Goal: Information Seeking & Learning: Learn about a topic

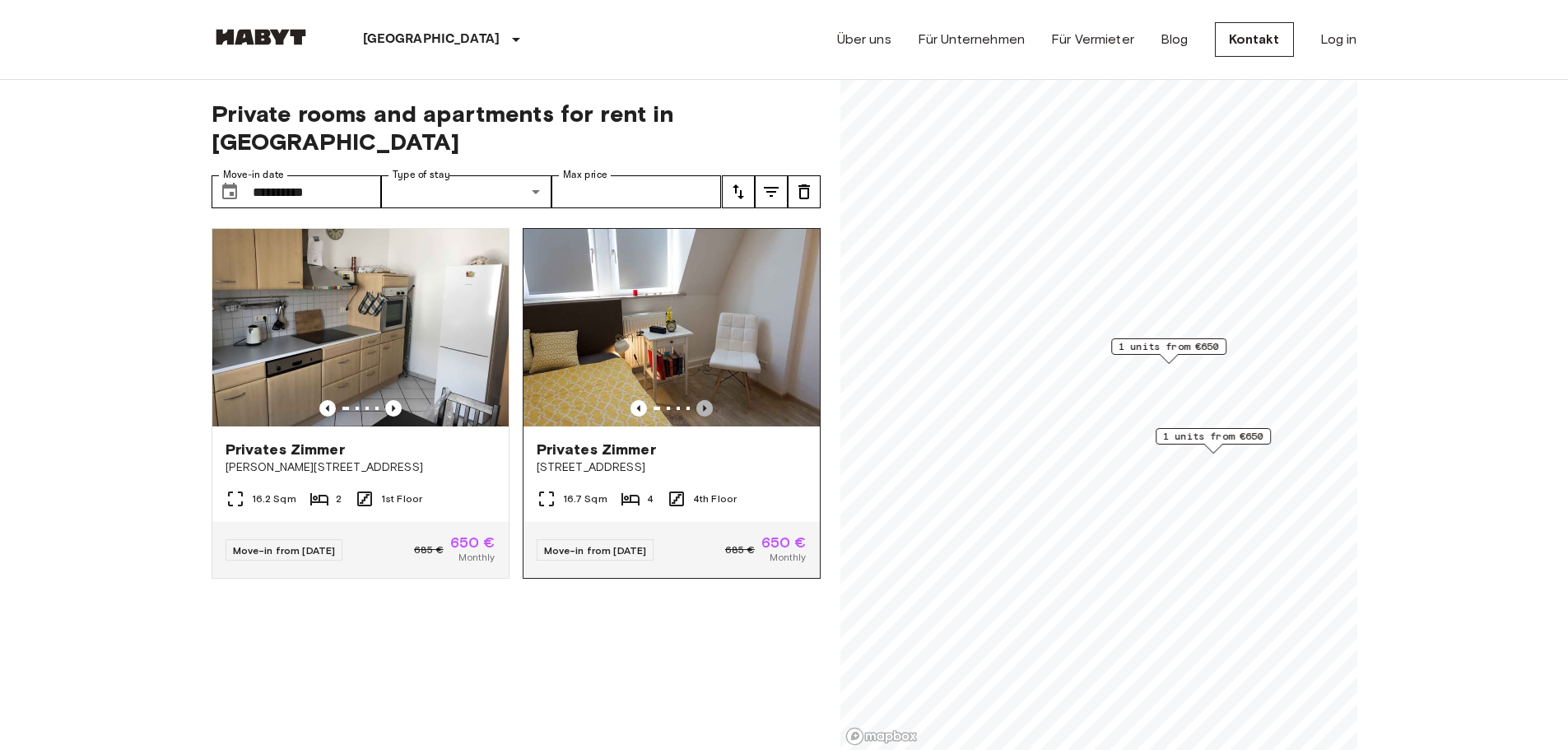
click at [696, 400] on icon "Previous image" at bounding box center [704, 409] width 16 height 16
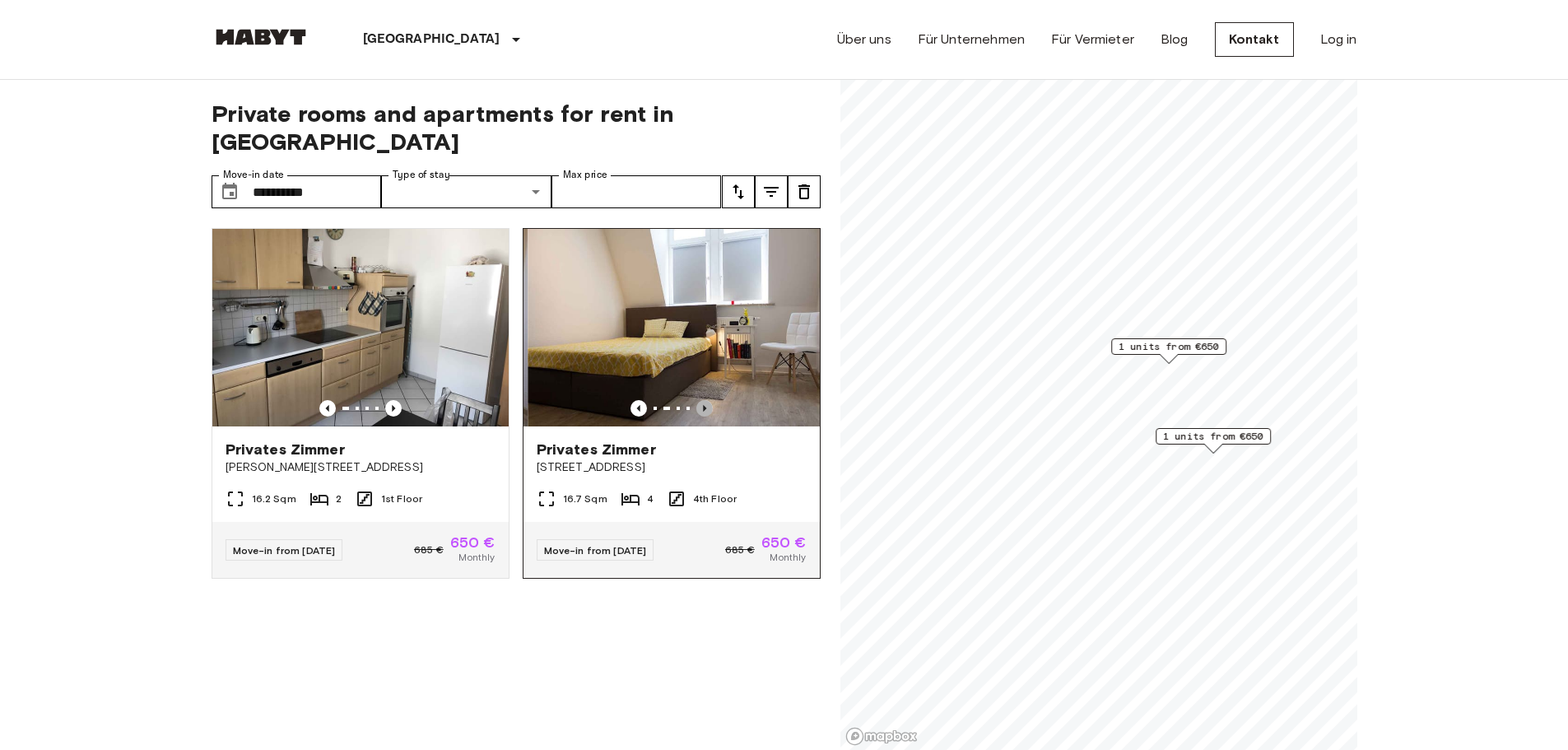
click at [696, 400] on icon "Previous image" at bounding box center [704, 409] width 16 height 16
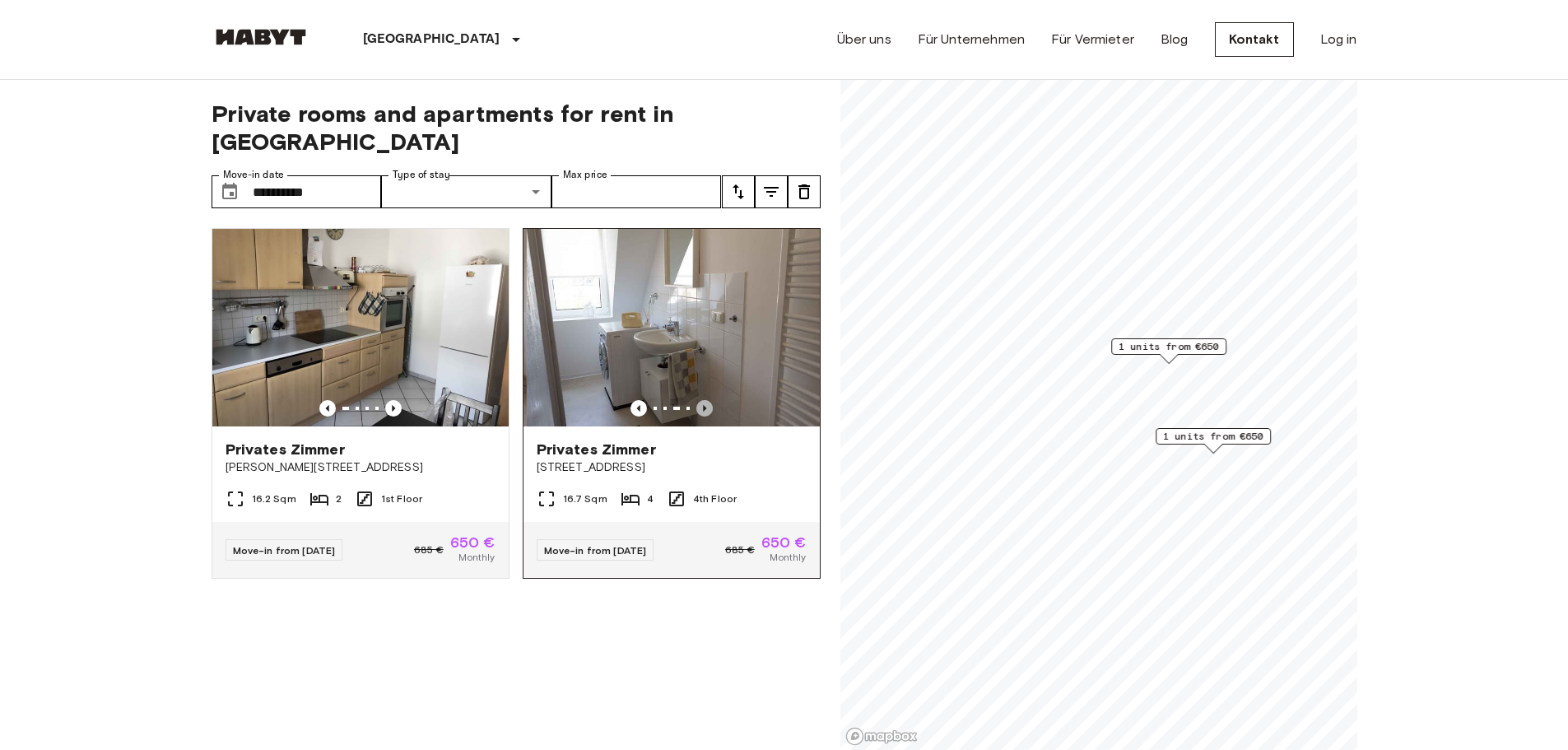
click at [696, 400] on icon "Previous image" at bounding box center [704, 409] width 16 height 16
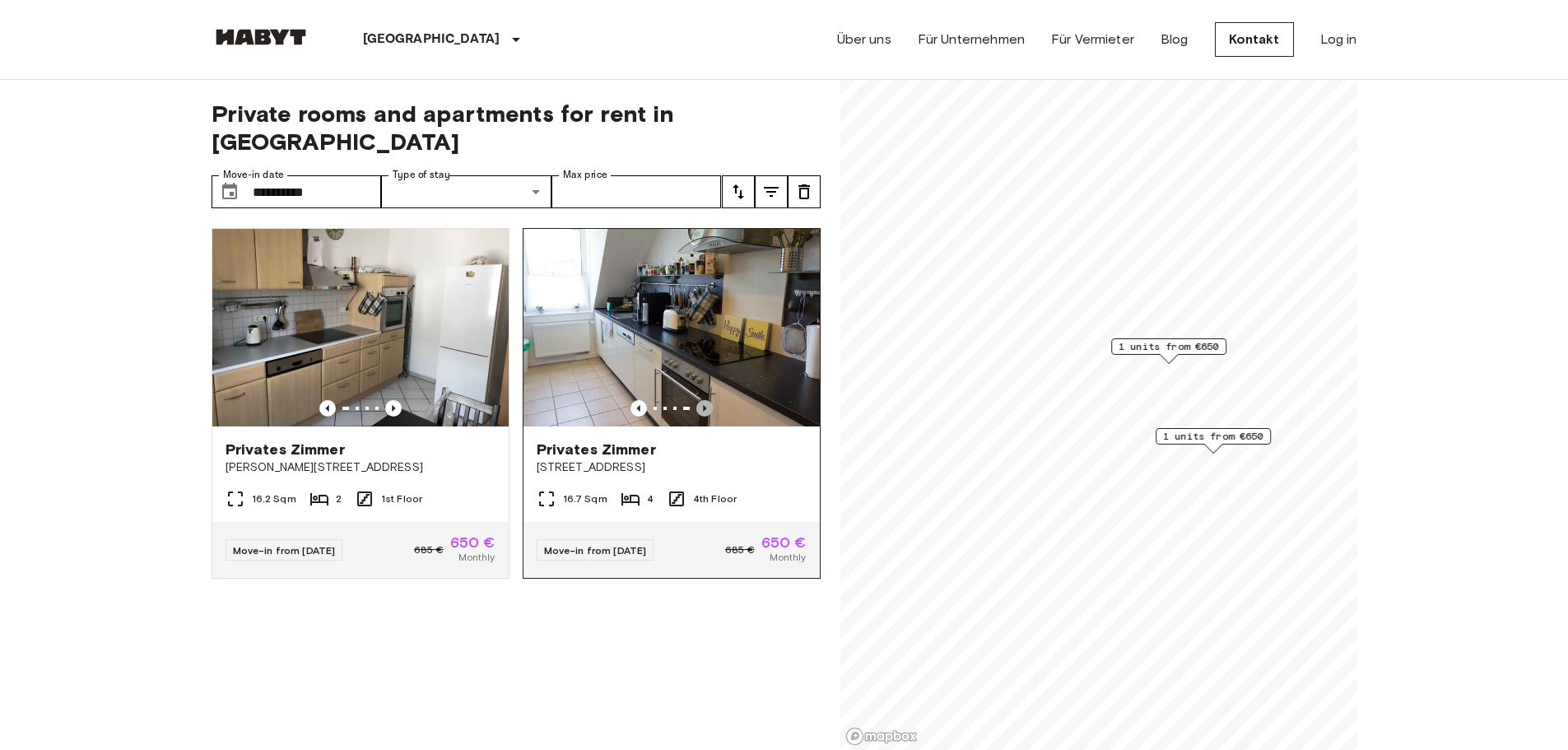
click at [696, 400] on icon "Previous image" at bounding box center [704, 409] width 16 height 16
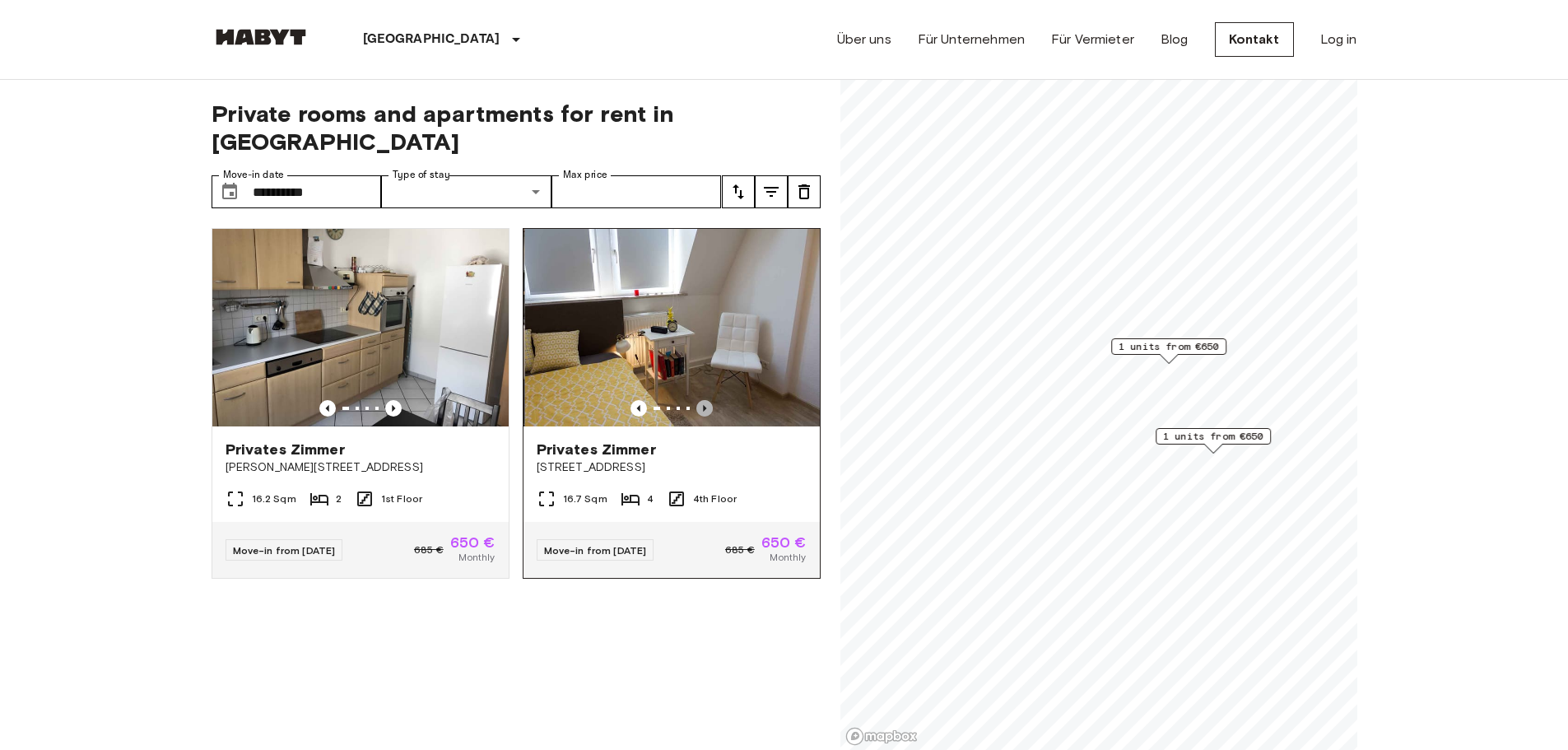
click at [696, 400] on icon "Previous image" at bounding box center [704, 409] width 16 height 16
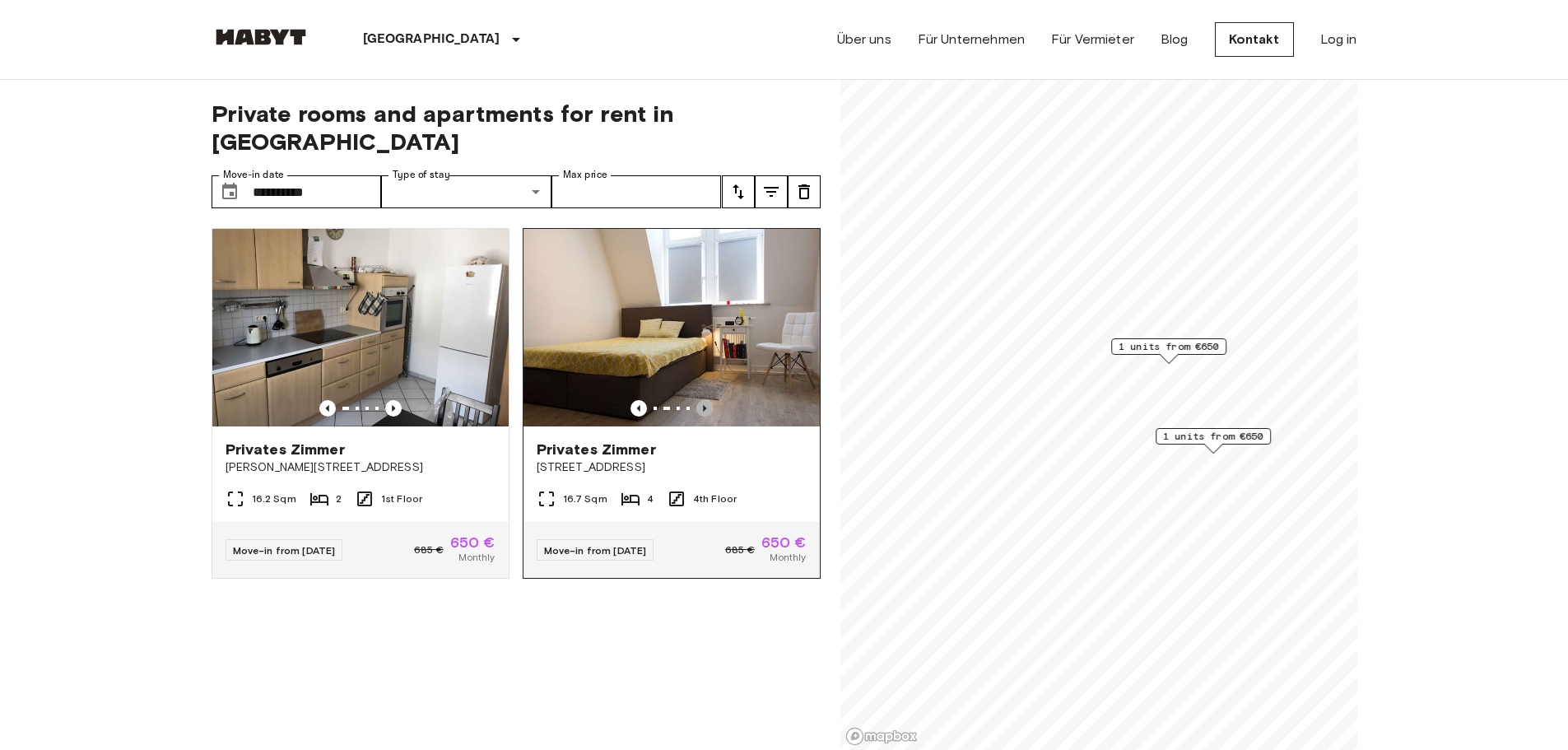
click at [696, 400] on icon "Previous image" at bounding box center [704, 409] width 16 height 16
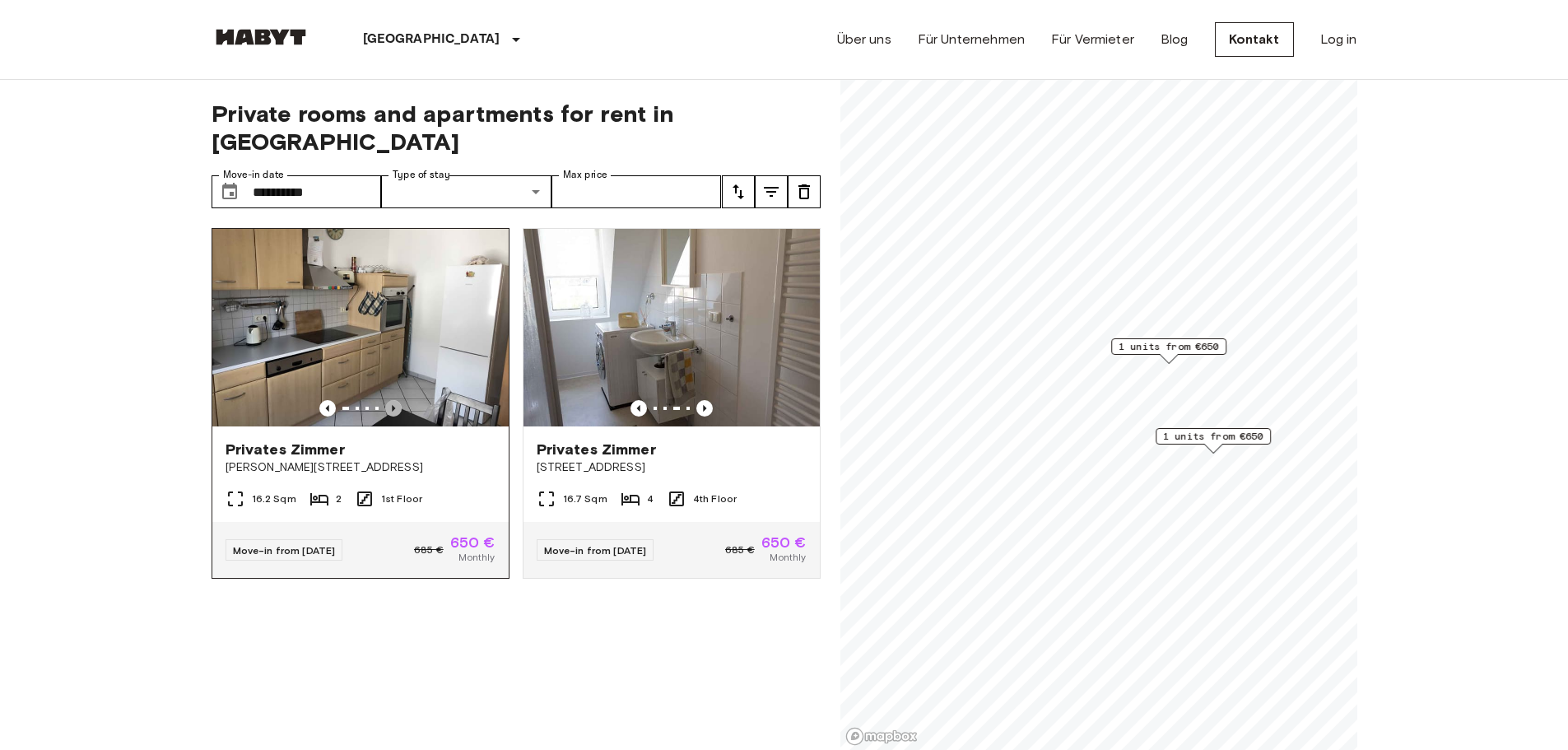
click at [387, 400] on icon "Previous image" at bounding box center [394, 409] width 16 height 16
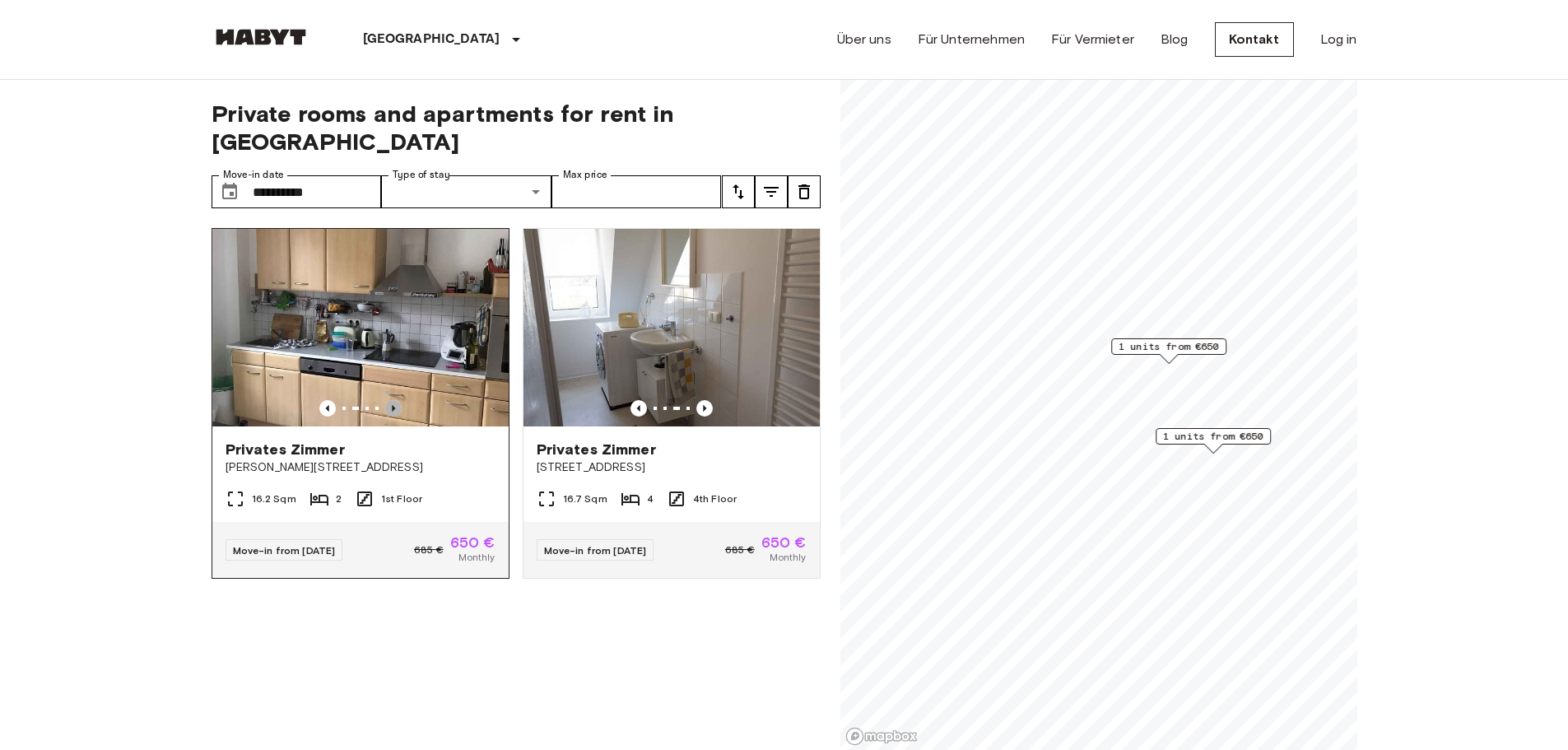
click at [387, 400] on icon "Previous image" at bounding box center [394, 409] width 16 height 16
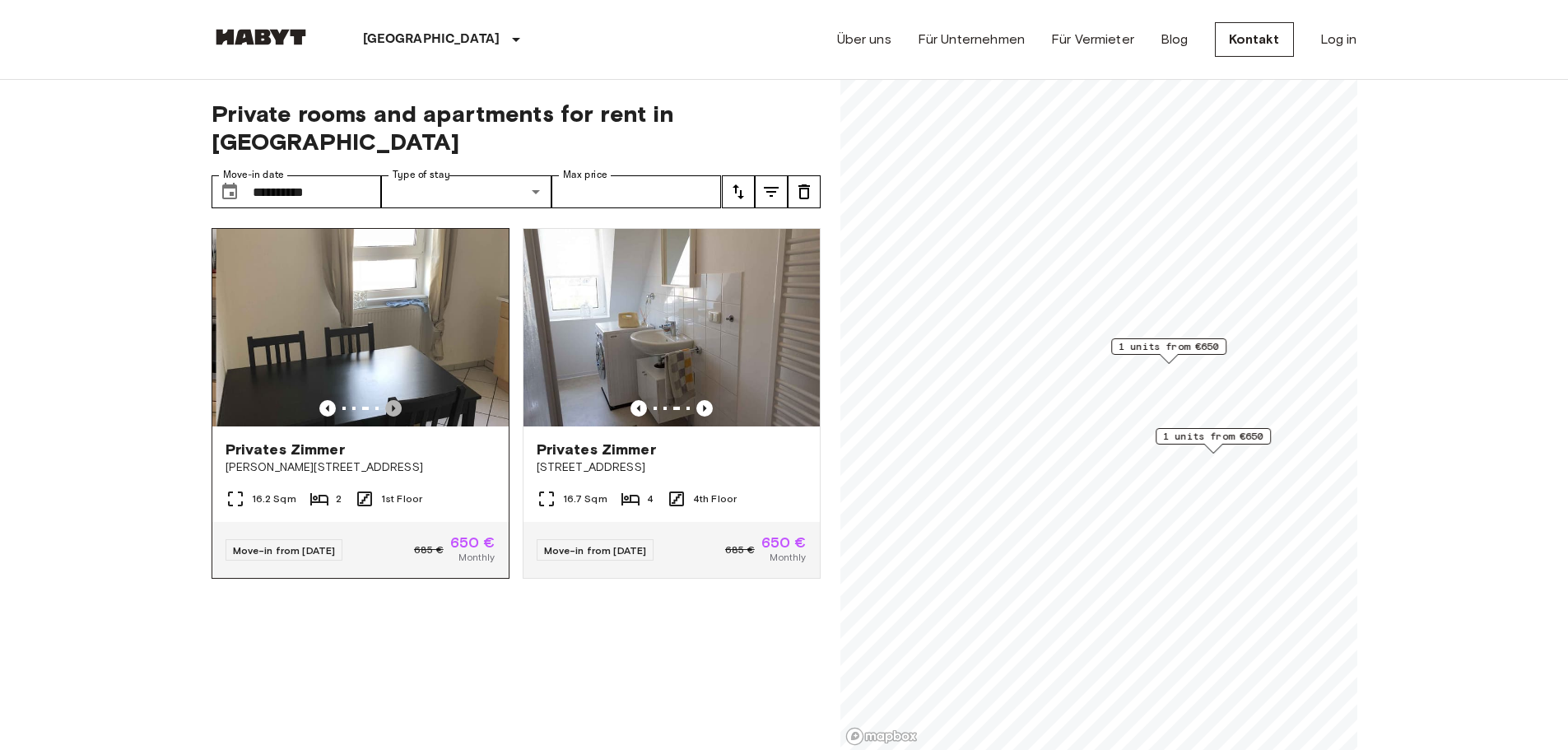
click at [387, 400] on icon "Previous image" at bounding box center [394, 409] width 16 height 16
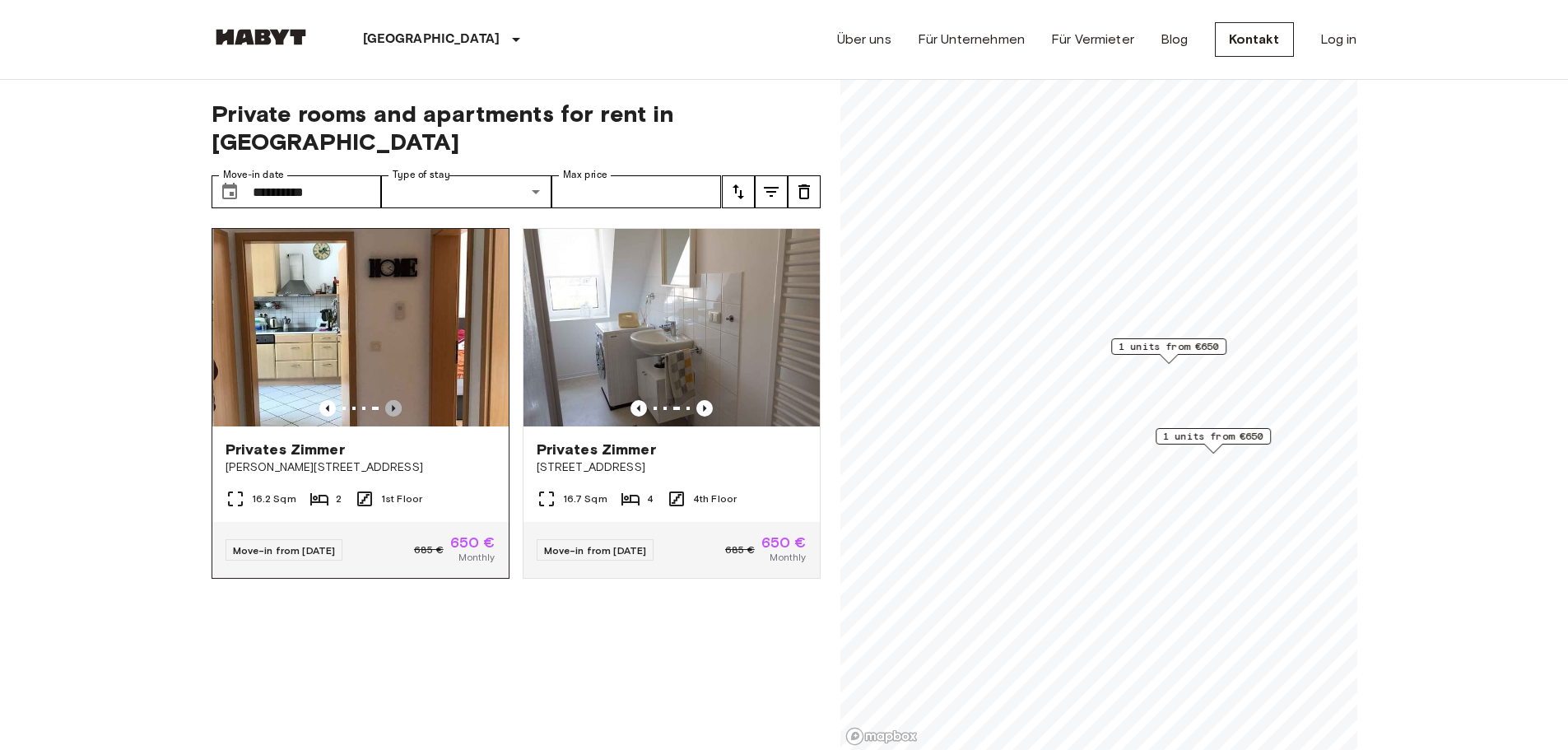
click at [387, 400] on icon "Previous image" at bounding box center [394, 409] width 16 height 16
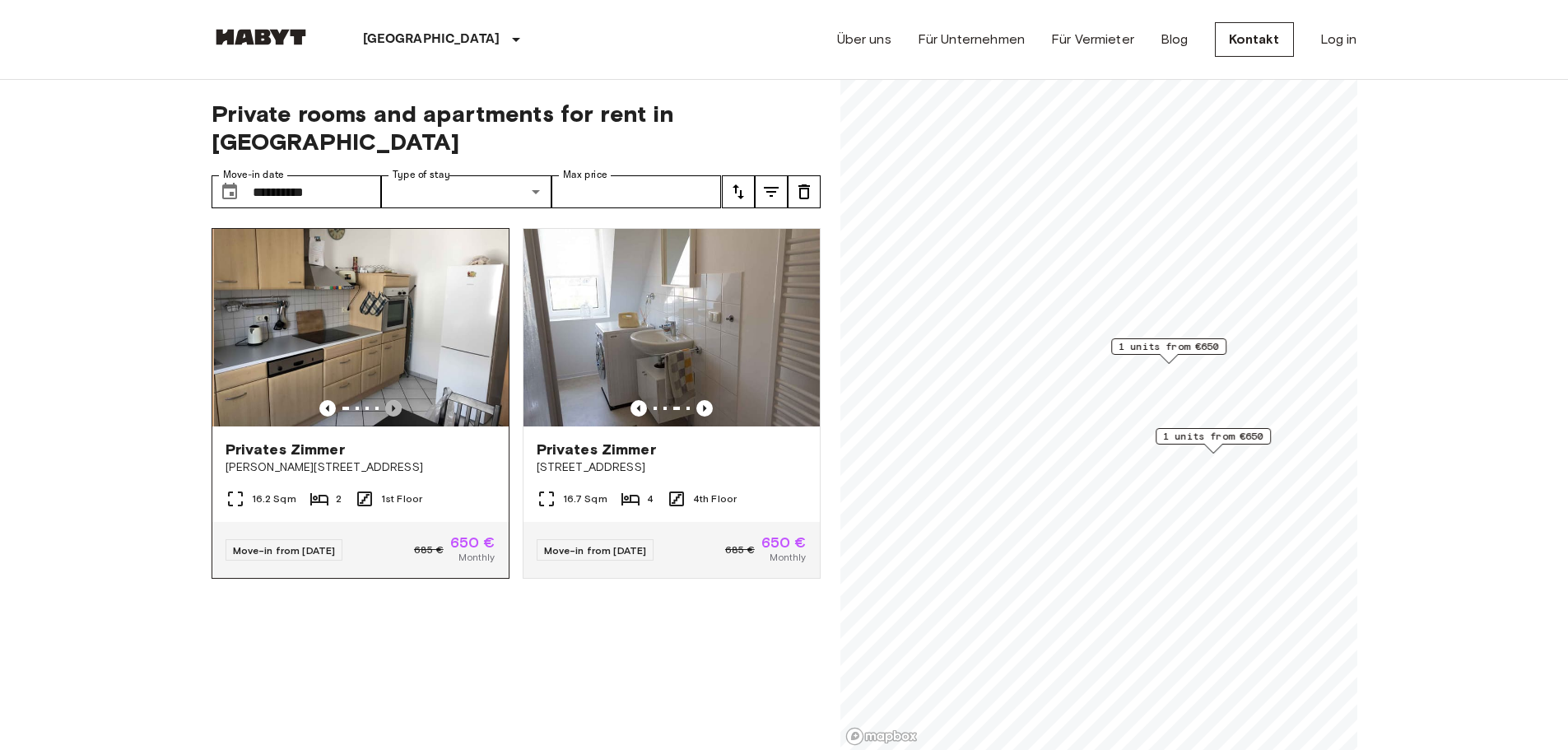
click at [387, 400] on icon "Previous image" at bounding box center [394, 409] width 16 height 16
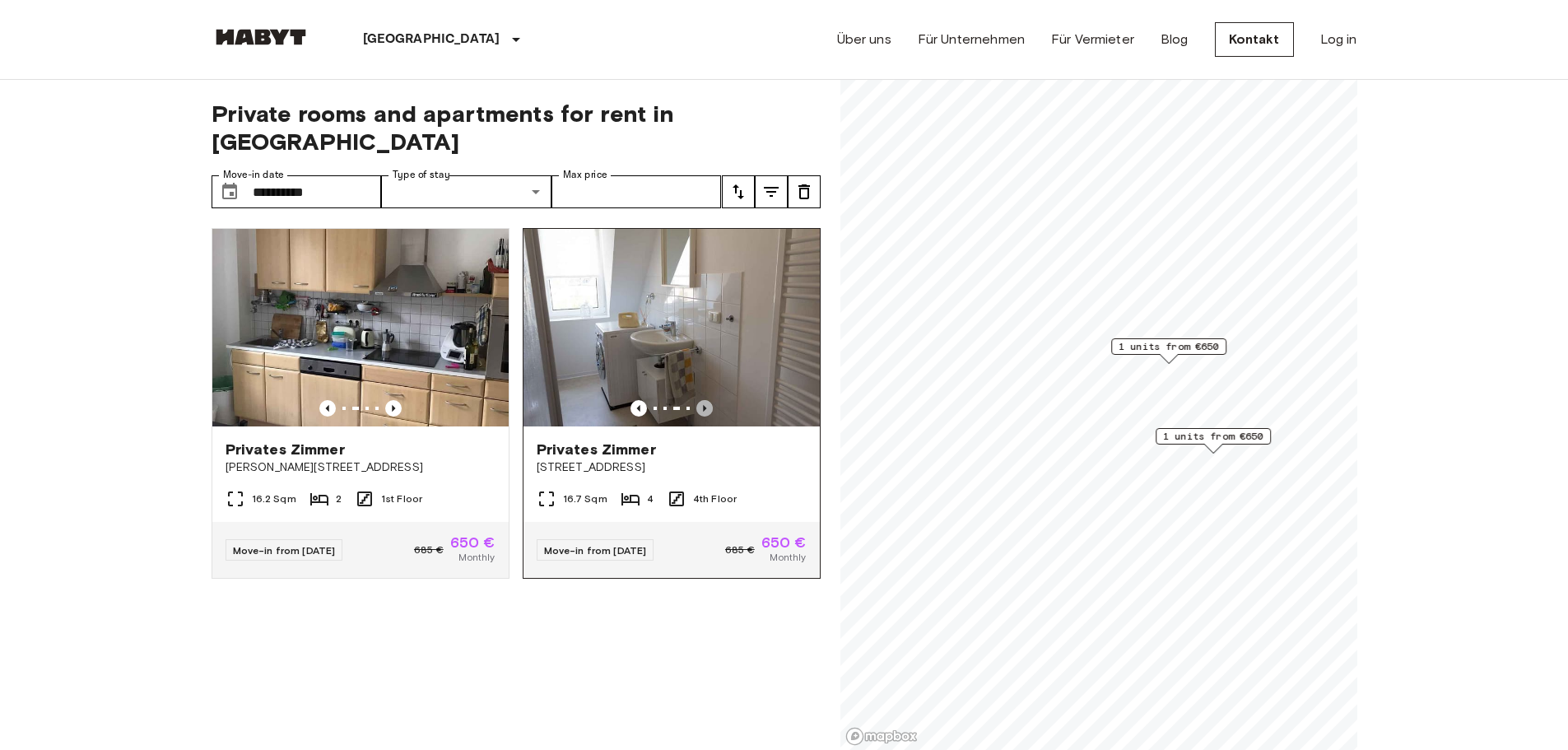
click at [696, 400] on icon "Previous image" at bounding box center [704, 409] width 16 height 16
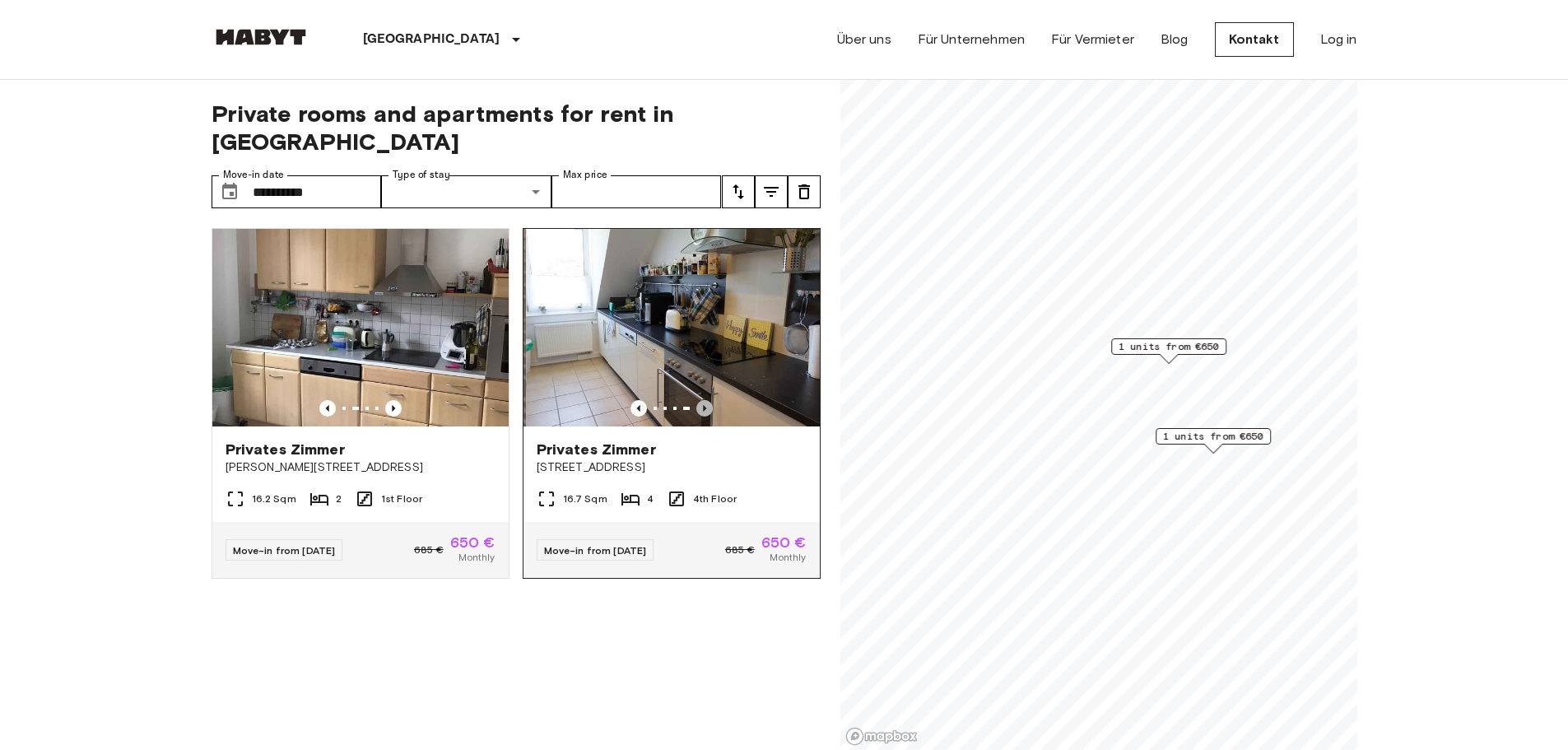
click at [696, 400] on icon "Previous image" at bounding box center [704, 409] width 16 height 16
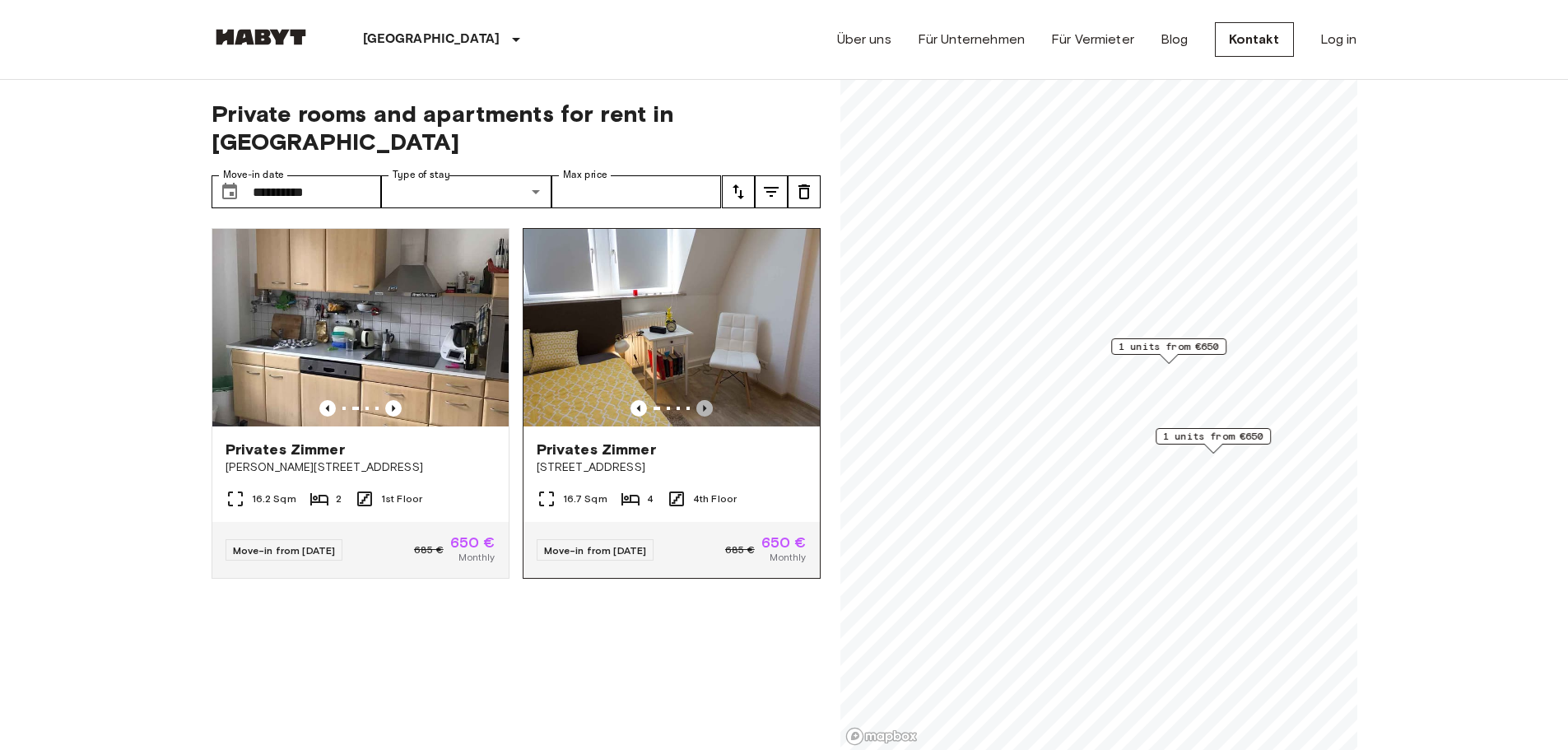
click at [696, 400] on icon "Previous image" at bounding box center [704, 409] width 16 height 16
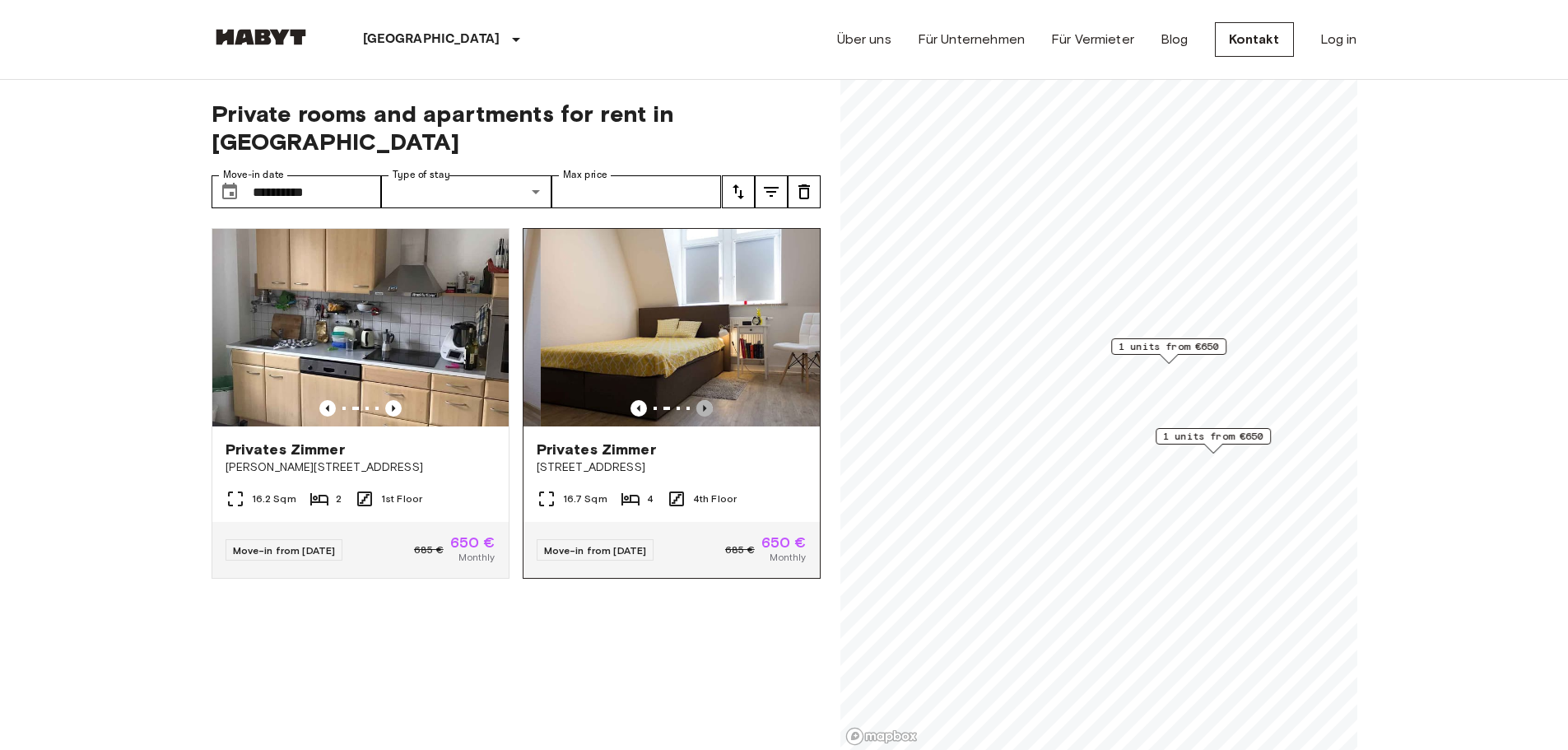
click at [696, 400] on icon "Previous image" at bounding box center [704, 409] width 16 height 16
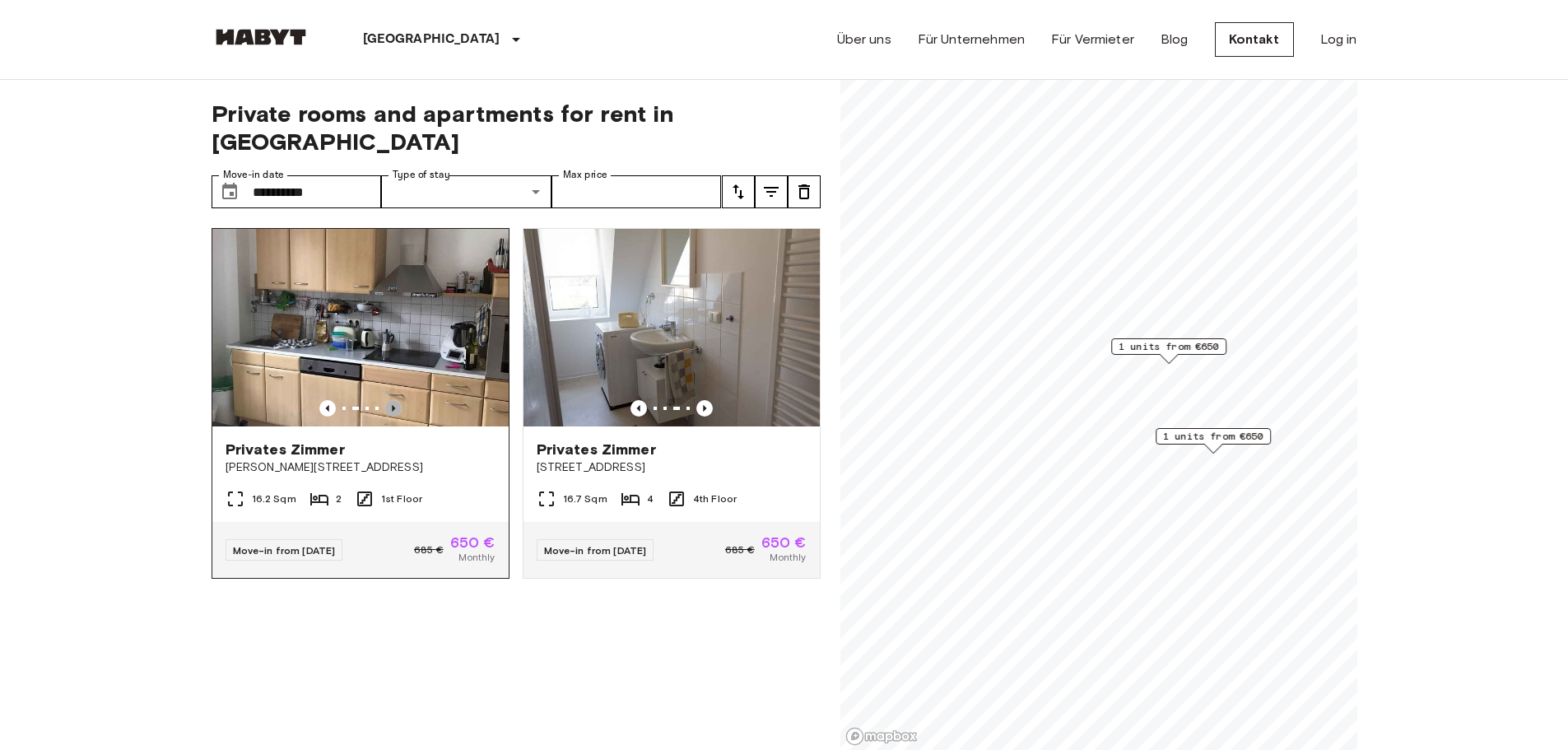
click at [387, 400] on icon "Previous image" at bounding box center [394, 409] width 16 height 16
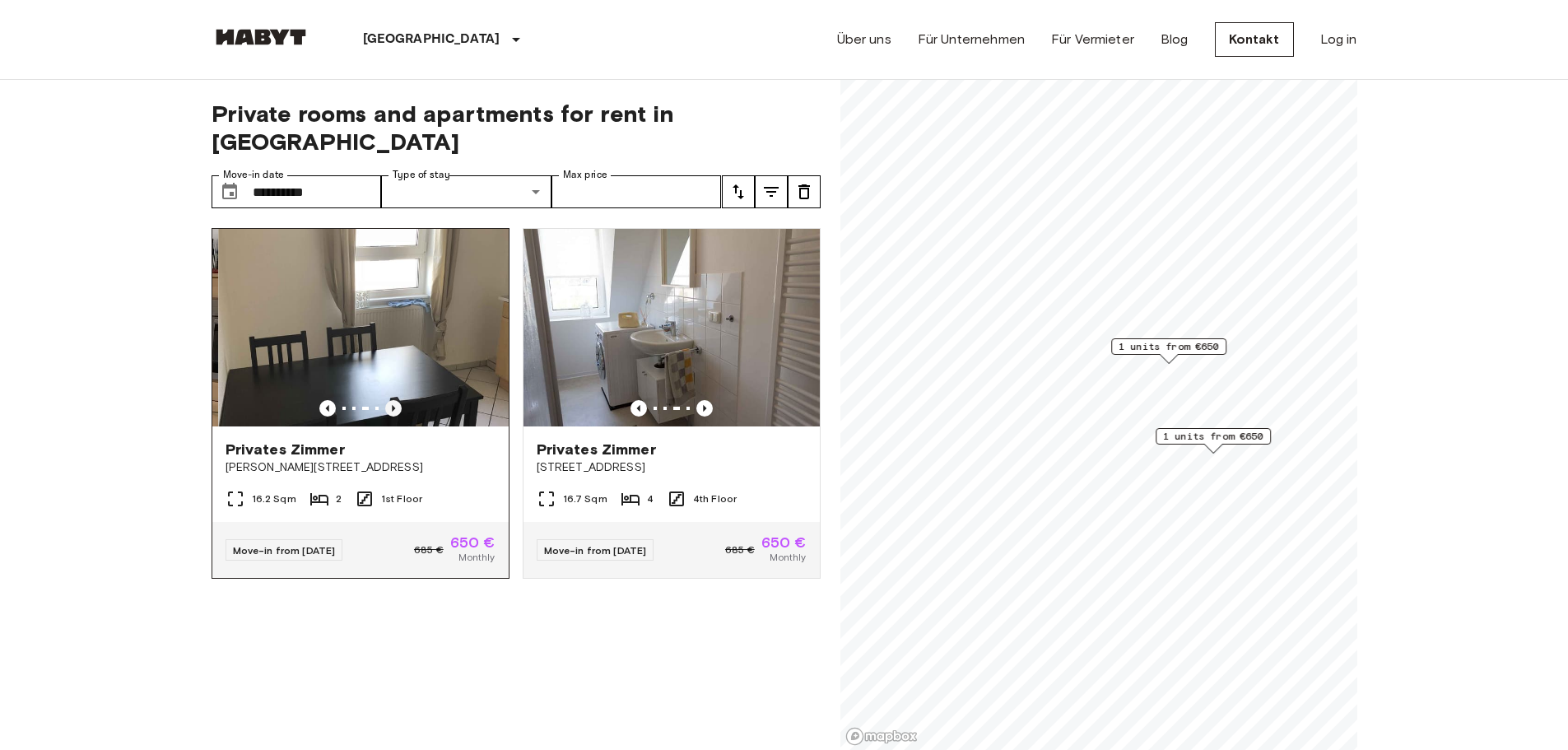
click at [387, 400] on icon "Previous image" at bounding box center [394, 409] width 16 height 16
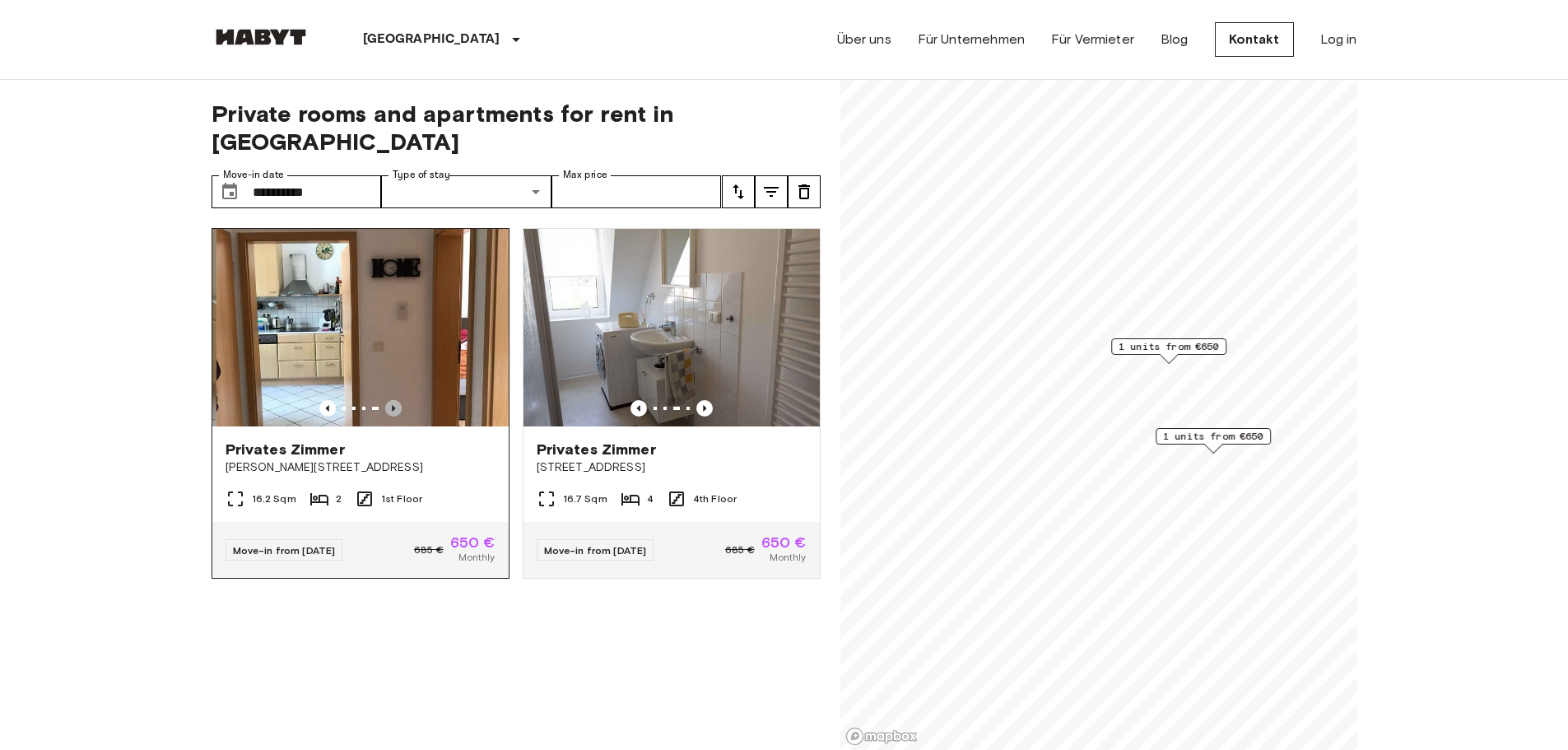
click at [387, 400] on icon "Previous image" at bounding box center [394, 409] width 16 height 16
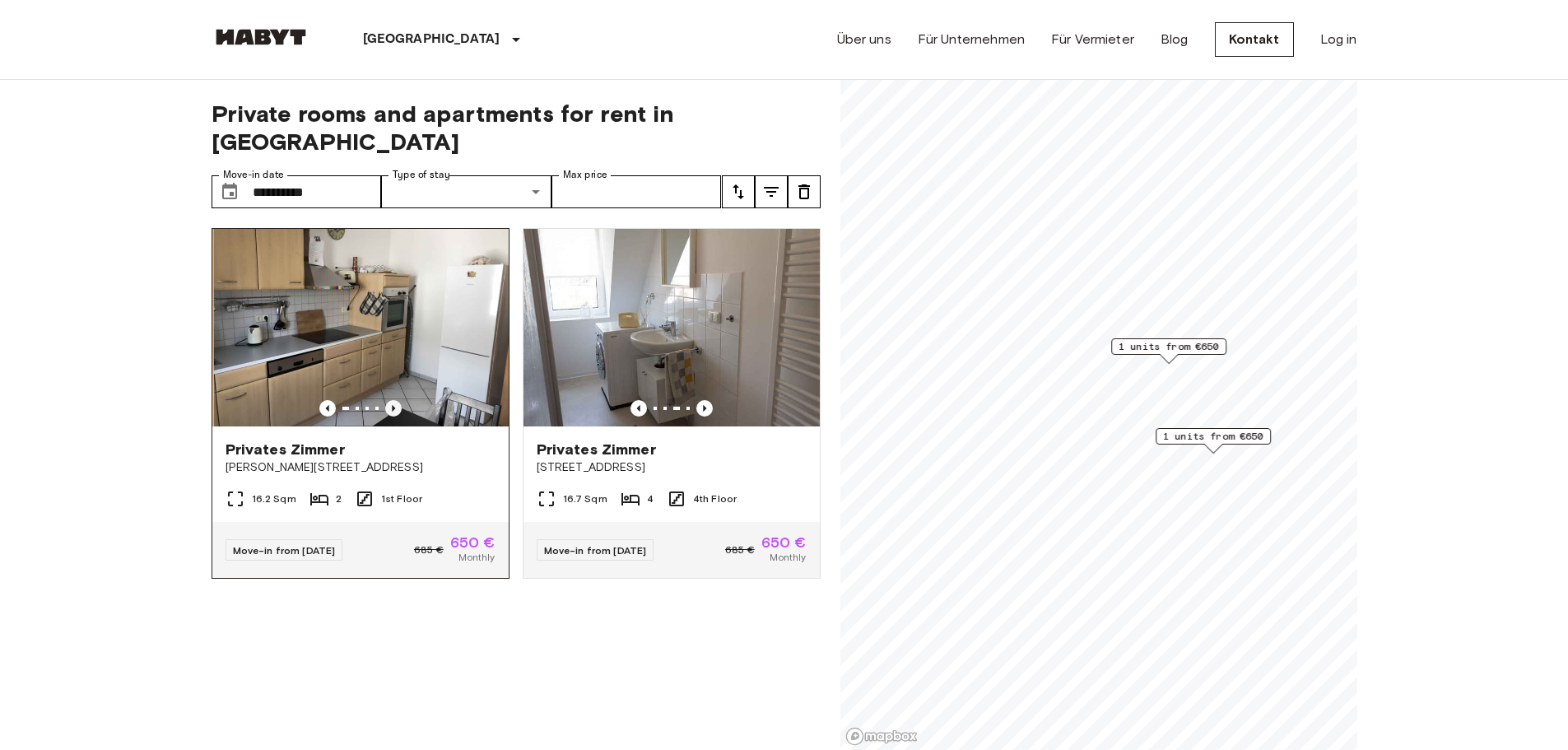
click at [387, 400] on icon "Previous image" at bounding box center [394, 409] width 16 height 16
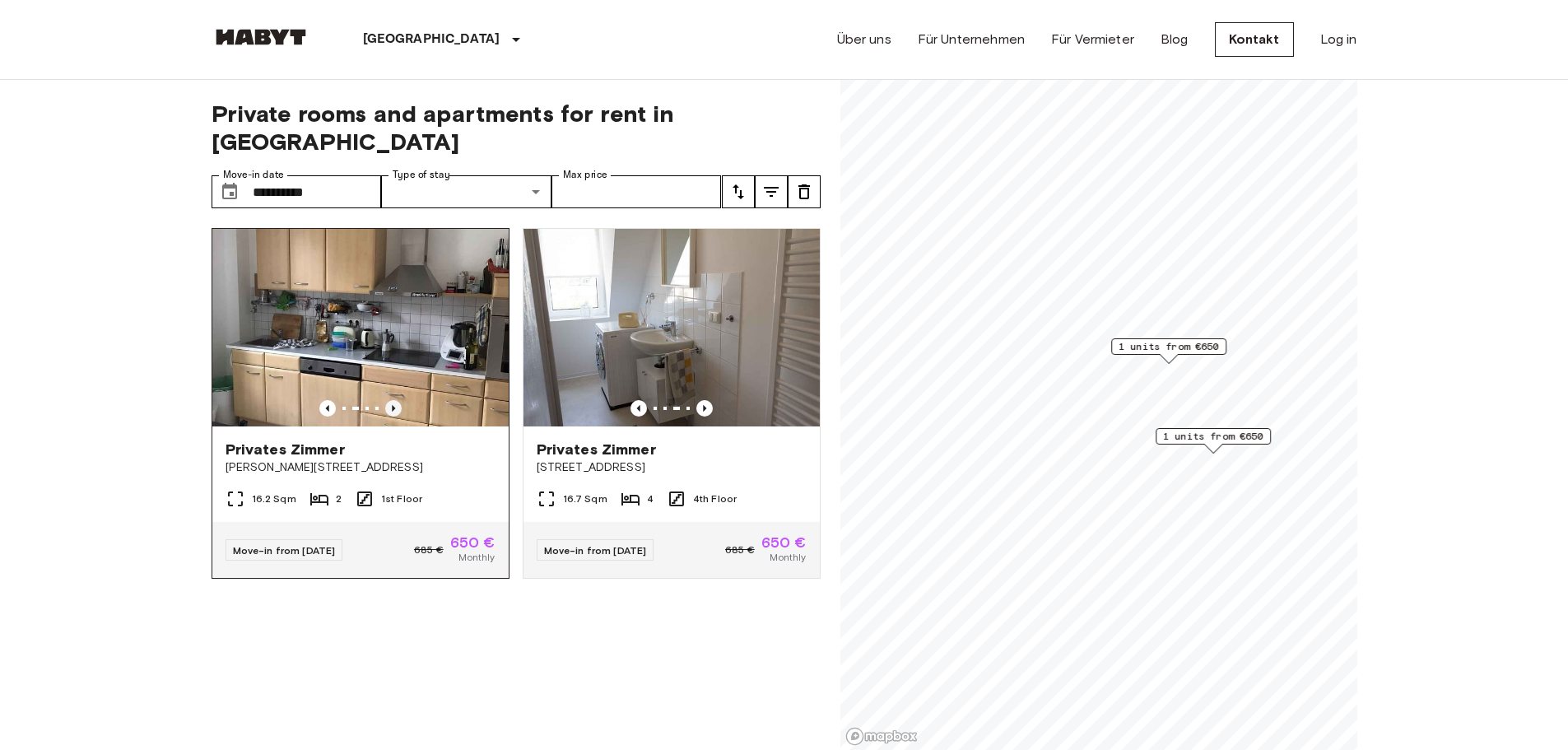
click at [387, 400] on icon "Previous image" at bounding box center [394, 409] width 16 height 16
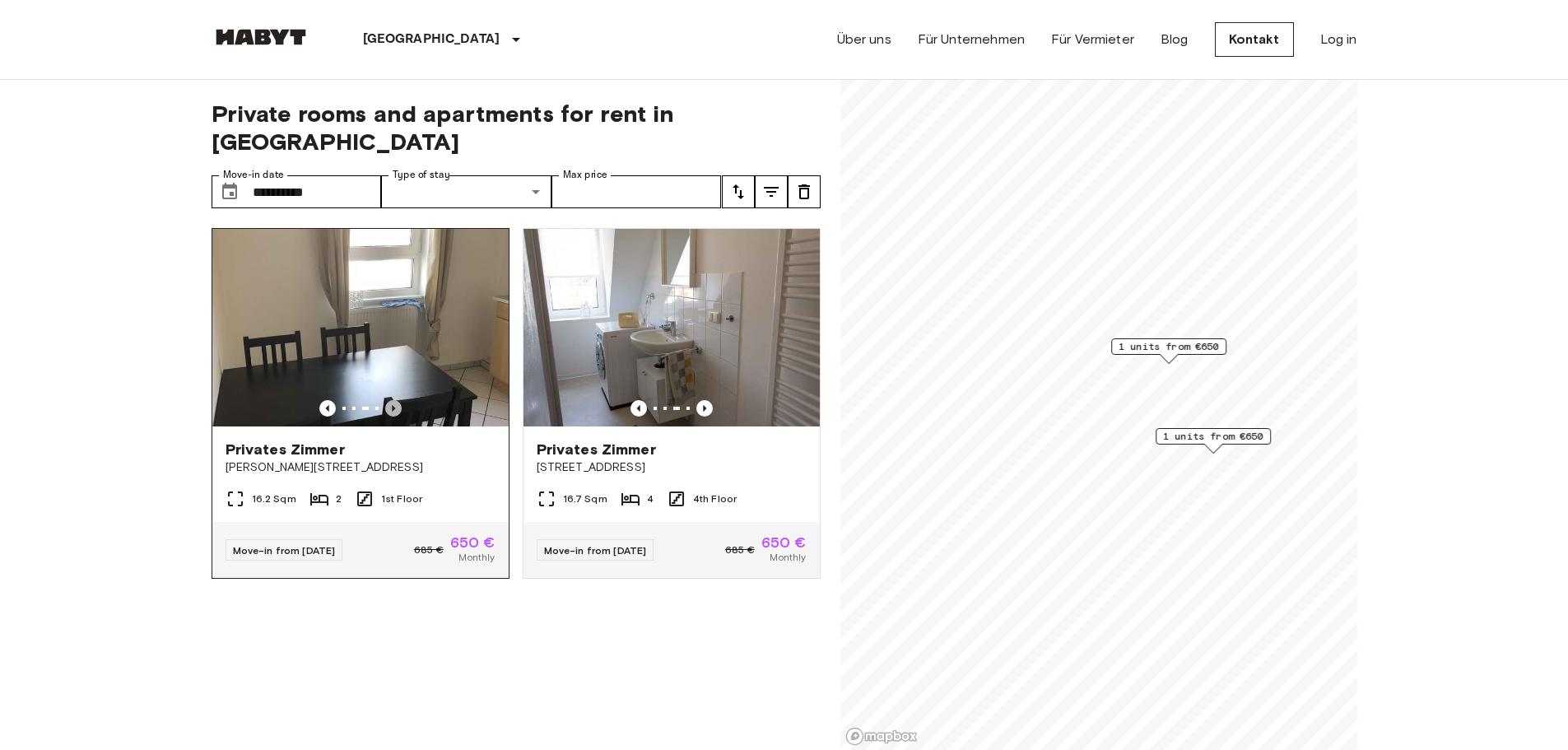
click at [392, 400] on icon "Previous image" at bounding box center [394, 409] width 16 height 16
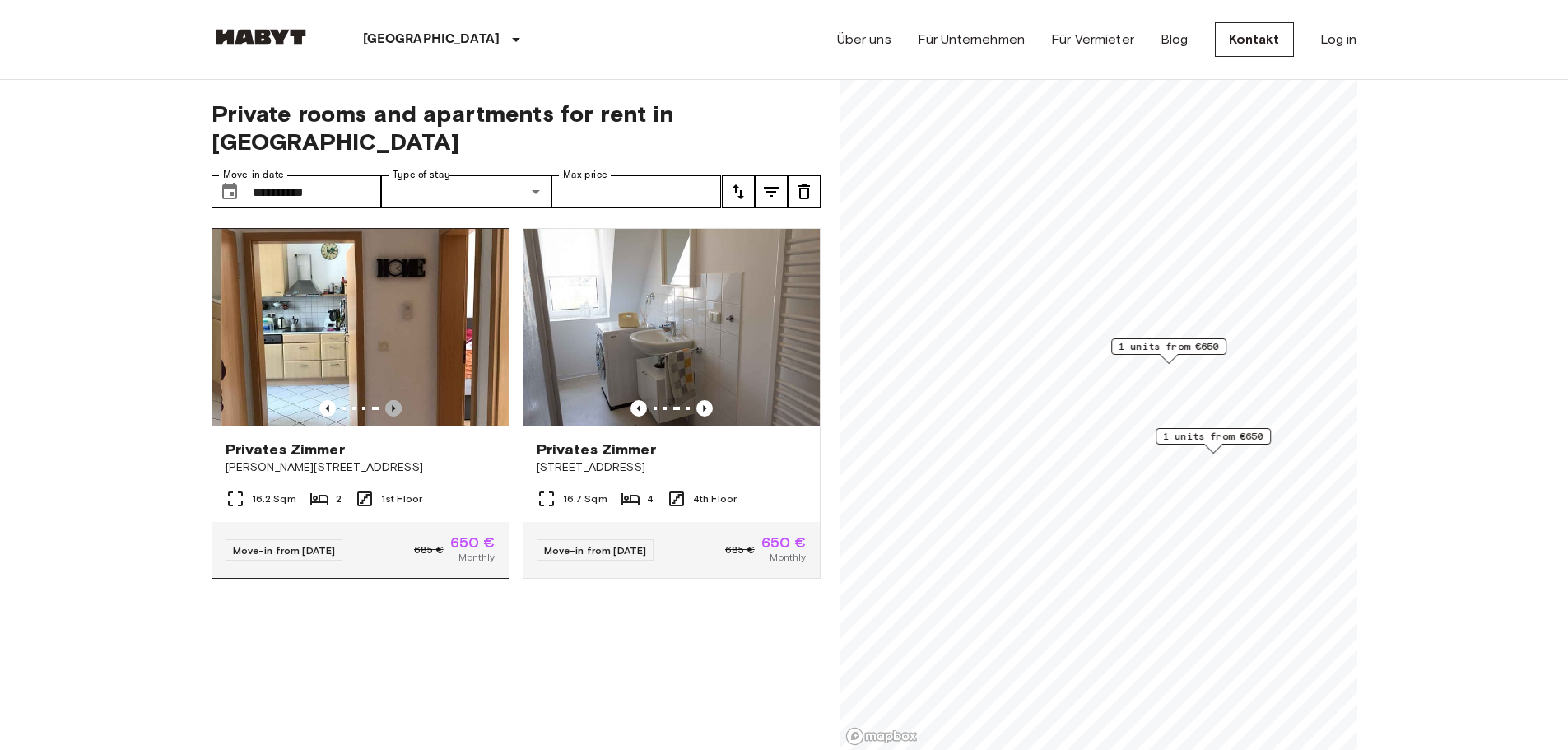
click at [392, 400] on icon "Previous image" at bounding box center [394, 409] width 16 height 16
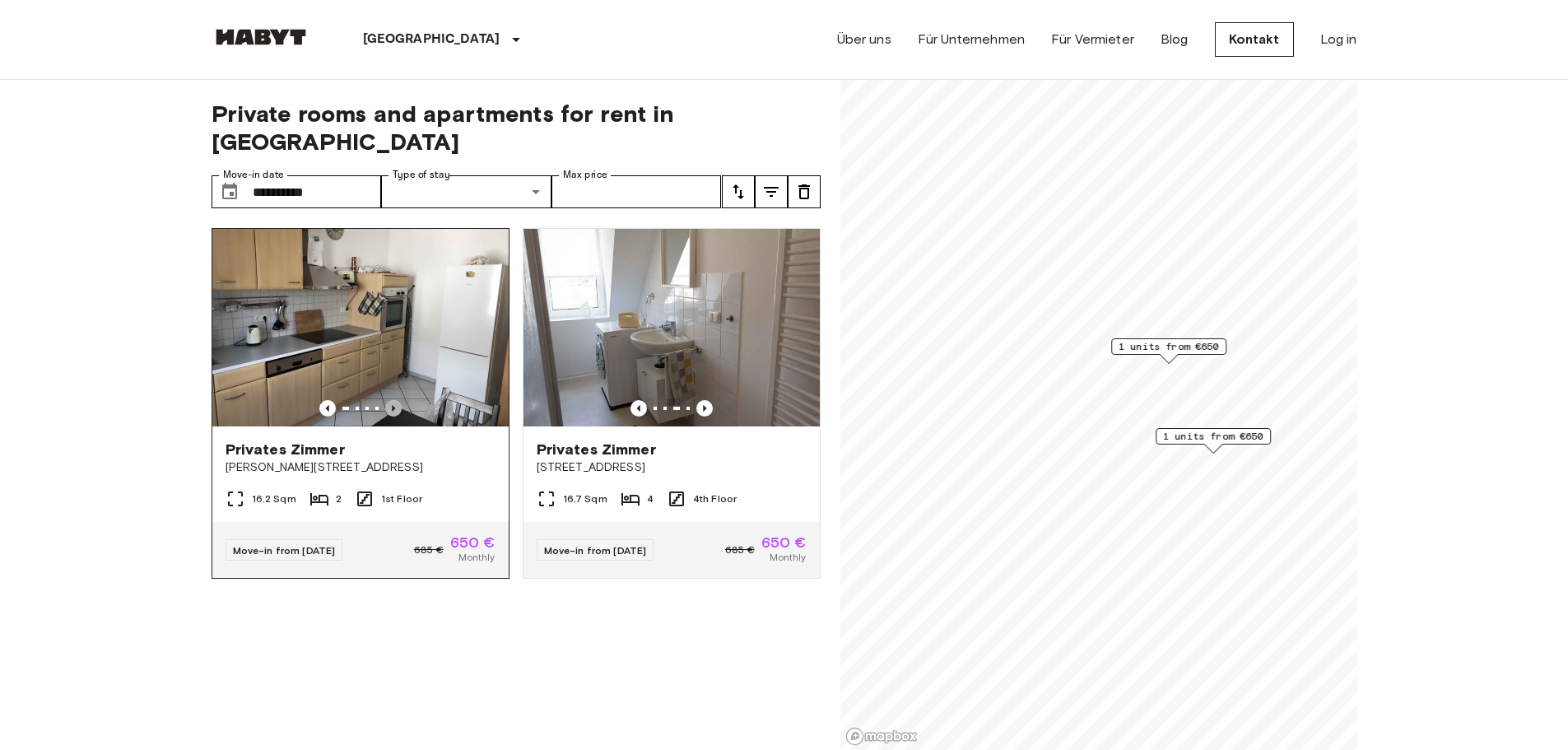
click at [392, 400] on icon "Previous image" at bounding box center [394, 409] width 16 height 16
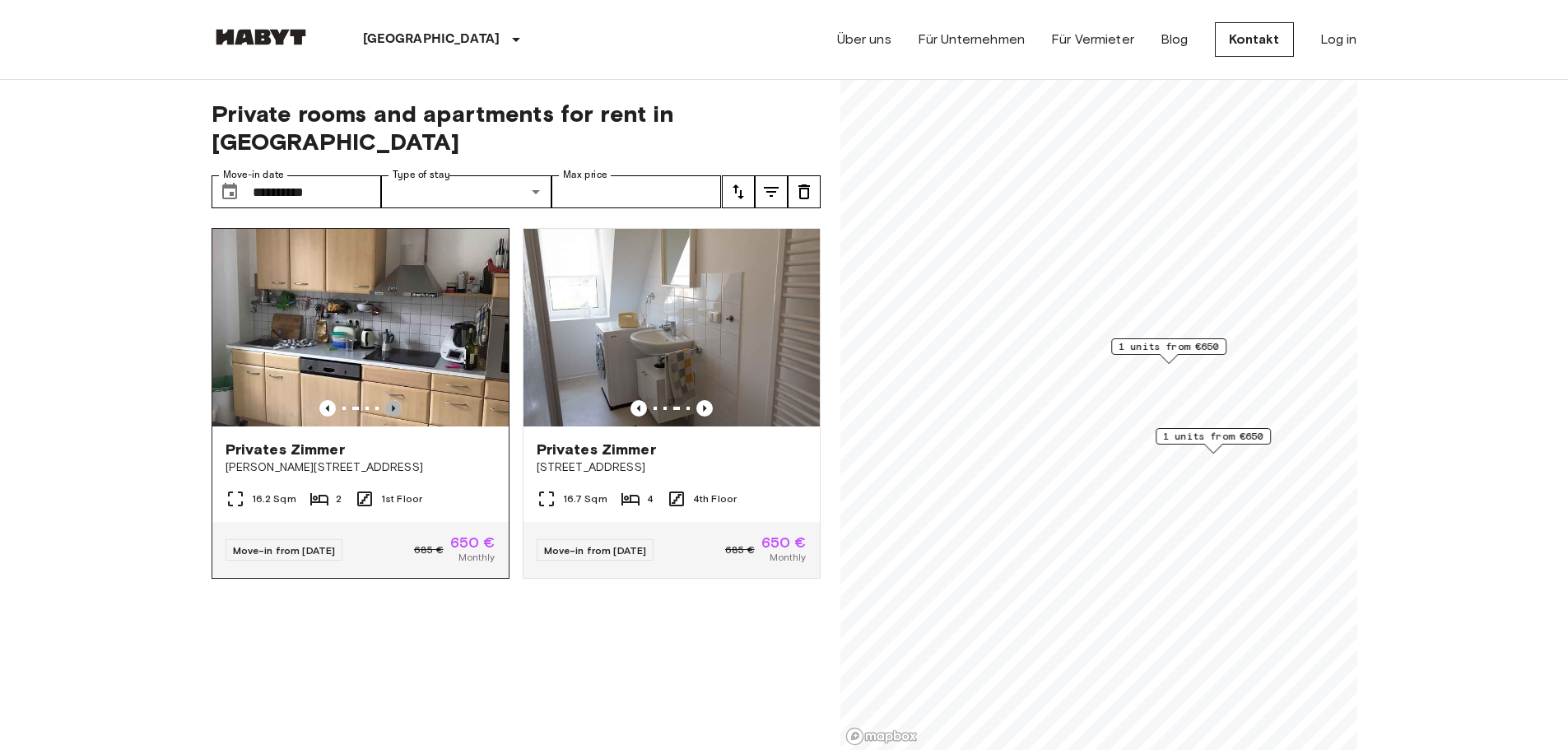
click at [392, 400] on icon "Previous image" at bounding box center [394, 409] width 16 height 16
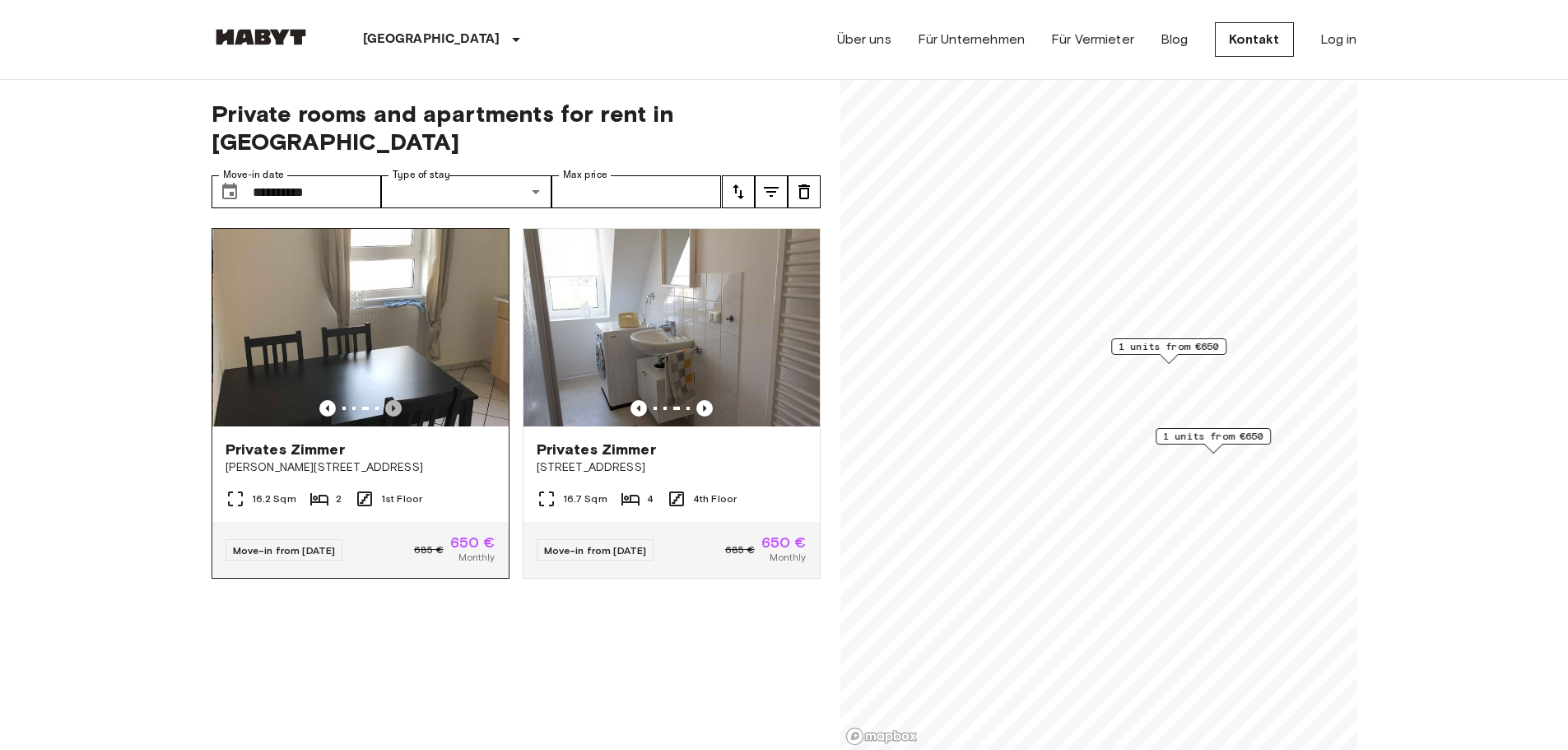
click at [392, 400] on icon "Previous image" at bounding box center [394, 409] width 16 height 16
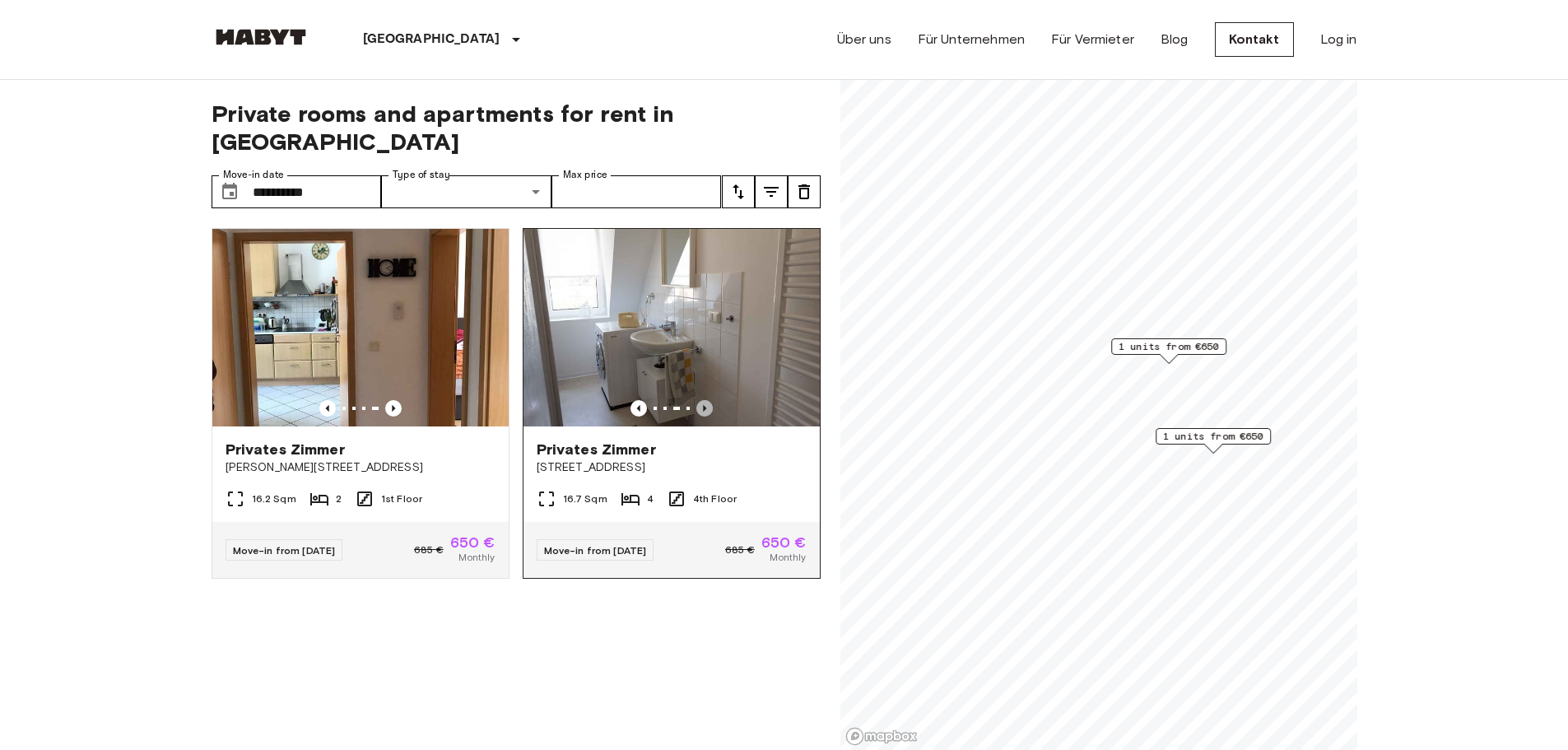
click at [696, 400] on icon "Previous image" at bounding box center [704, 409] width 16 height 16
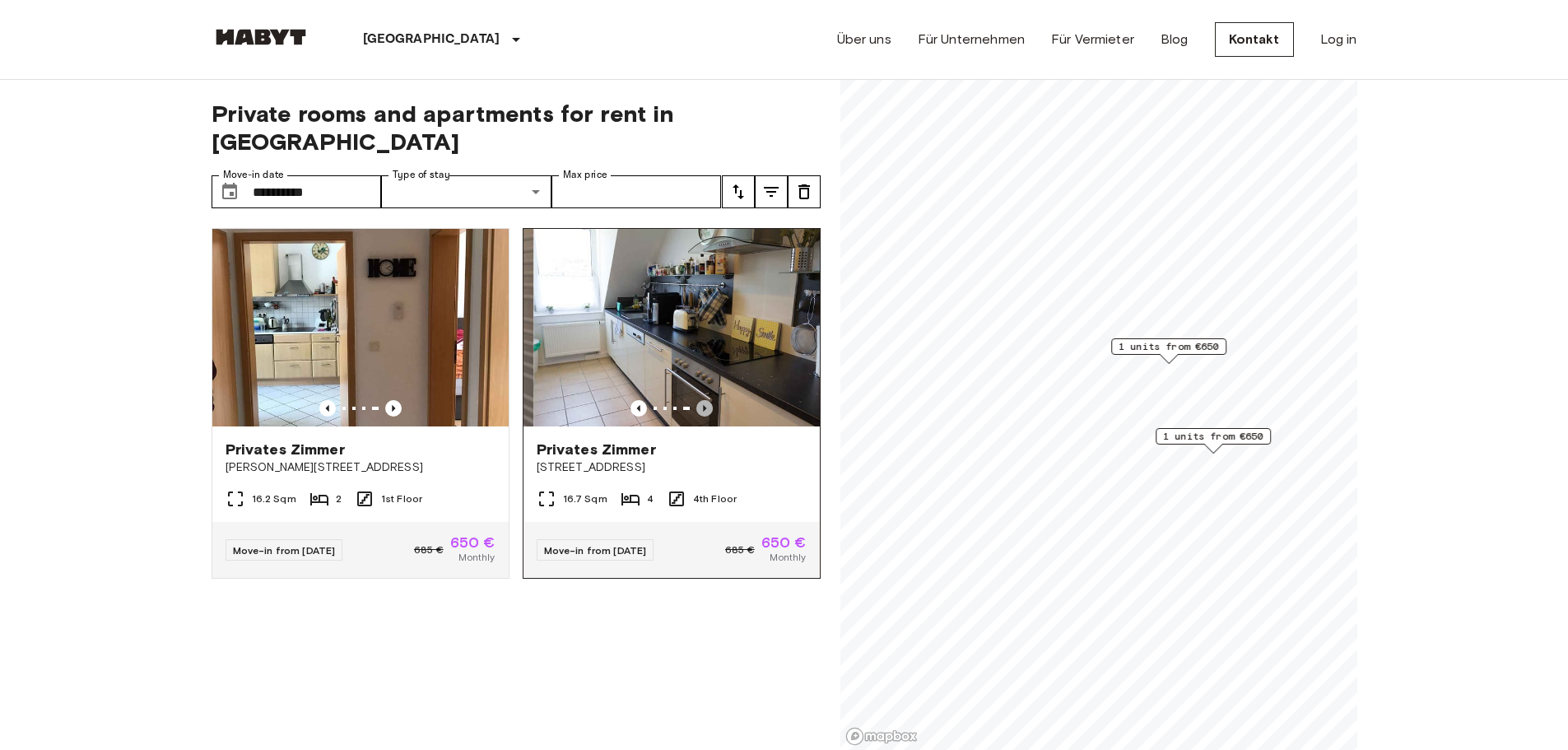
click at [696, 400] on icon "Previous image" at bounding box center [704, 409] width 16 height 16
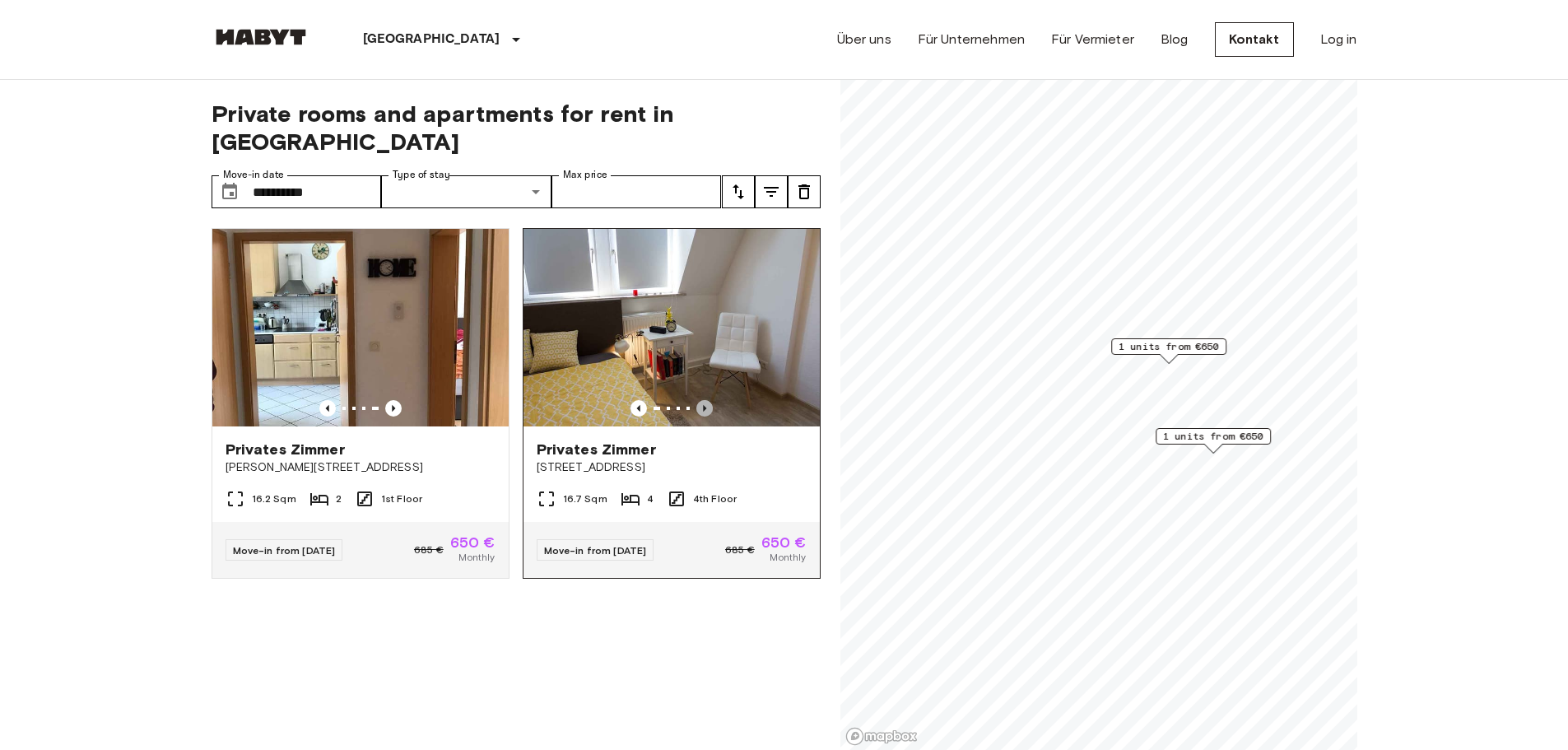
click at [697, 400] on icon "Previous image" at bounding box center [704, 409] width 16 height 16
